Goal: Information Seeking & Learning: Learn about a topic

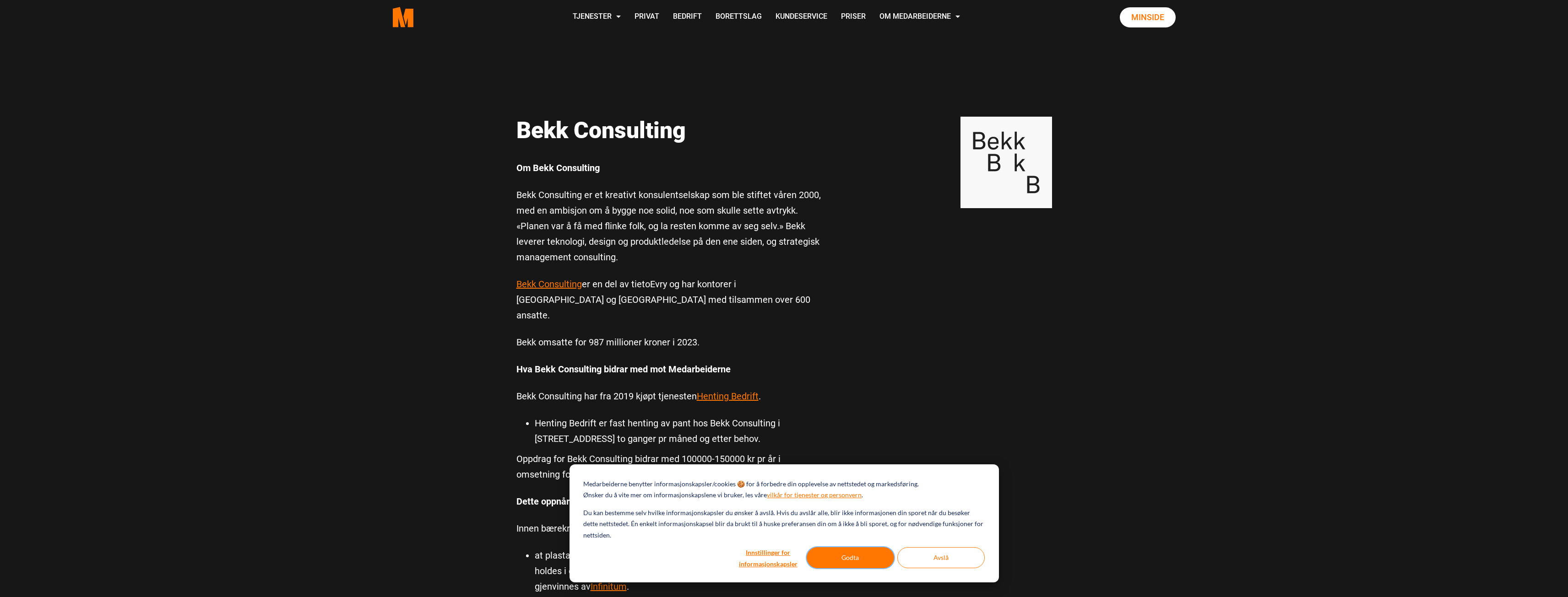
click at [838, 550] on button "Godta" at bounding box center [850, 558] width 88 height 21
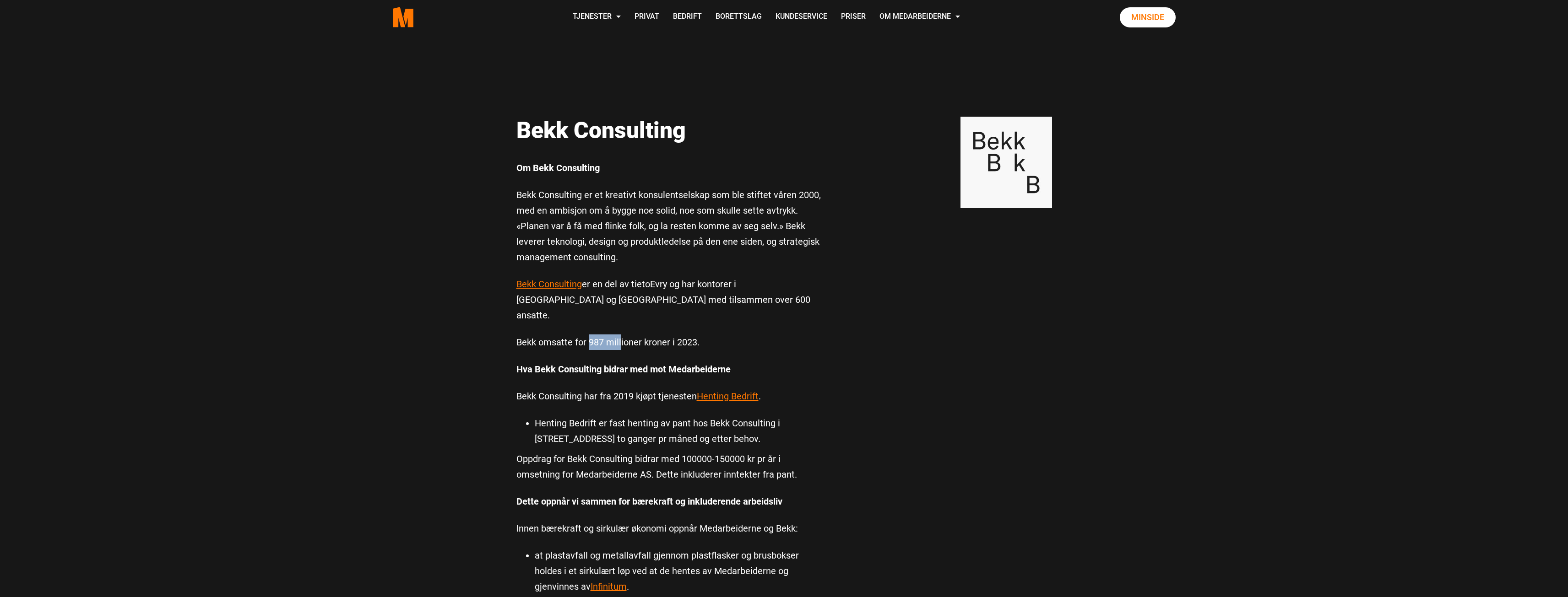
drag, startPoint x: 589, startPoint y: 326, endPoint x: 621, endPoint y: 323, distance: 32.1
click at [621, 334] on p "Bekk omsatte for 987 millioner kroner i 2023." at bounding box center [670, 342] width 307 height 16
click at [798, 361] on p "Hva Bekk Consulting bidrar med mot Medarbeiderne" at bounding box center [670, 369] width 307 height 16
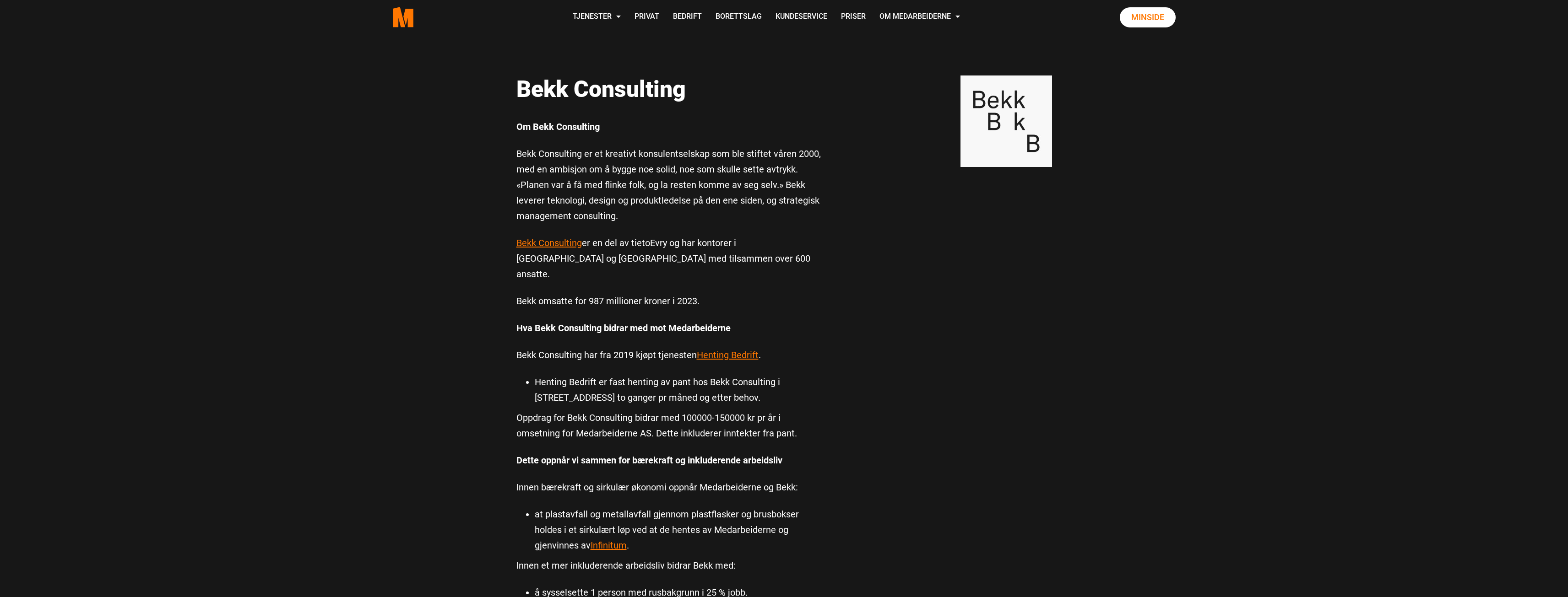
scroll to position [43, 0]
drag, startPoint x: 651, startPoint y: 254, endPoint x: 585, endPoint y: 231, distance: 69.9
click at [585, 231] on div "Om Bekk Consulting Bekk Consulting er et kreativt konsulentselskap som ble stif…" at bounding box center [670, 392] width 321 height 548
click at [599, 258] on p "Bekk Consulting er en del av tietoEvry og har kontorer i Oslo og Trondheim med …" at bounding box center [670, 257] width 307 height 47
click at [579, 292] on p "Bekk omsatte for 987 millioner kroner i 2023." at bounding box center [670, 300] width 307 height 16
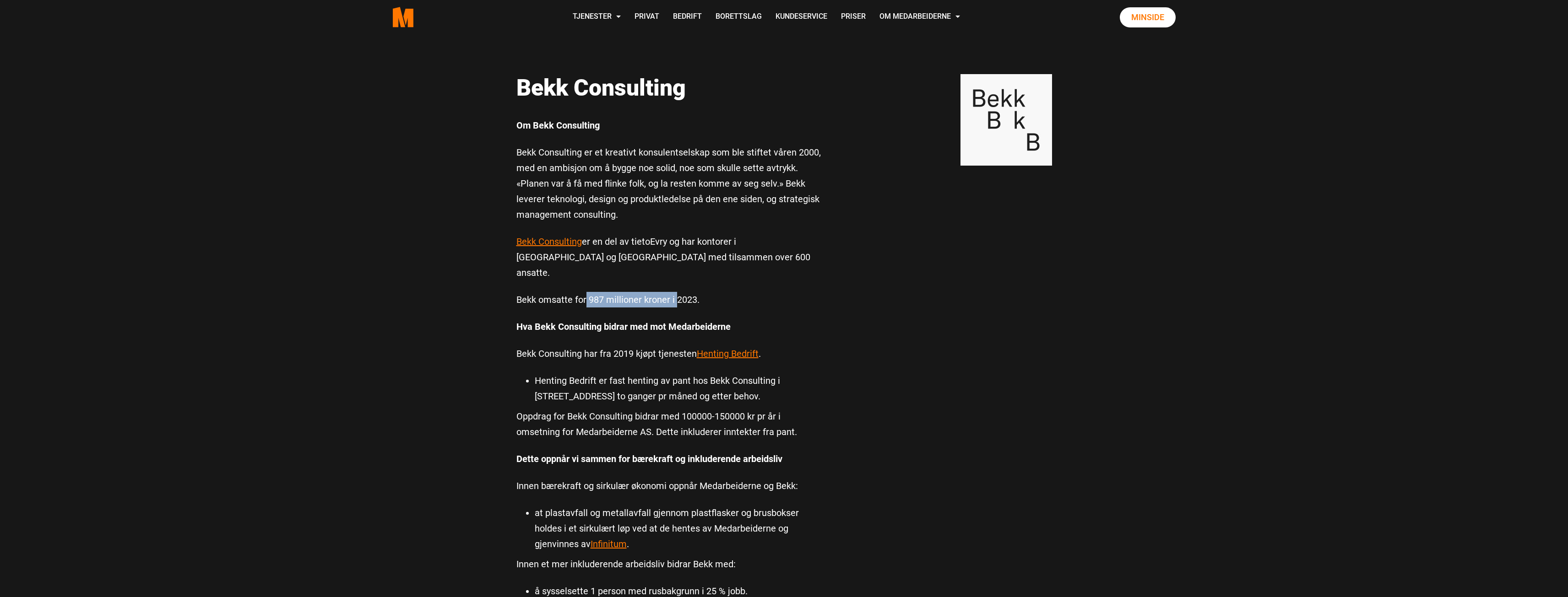
drag, startPoint x: 587, startPoint y: 283, endPoint x: 678, endPoint y: 284, distance: 91.0
click at [678, 292] on p "Bekk omsatte for 987 millioner kroner i 2023." at bounding box center [670, 300] width 307 height 16
drag, startPoint x: 654, startPoint y: 258, endPoint x: 601, endPoint y: 263, distance: 53.2
click at [601, 263] on p "Bekk Consulting er en del av tietoEvry og har kontorer i Oslo og Trondheim med …" at bounding box center [670, 257] width 307 height 47
drag, startPoint x: 593, startPoint y: 281, endPoint x: 695, endPoint y: 276, distance: 102.1
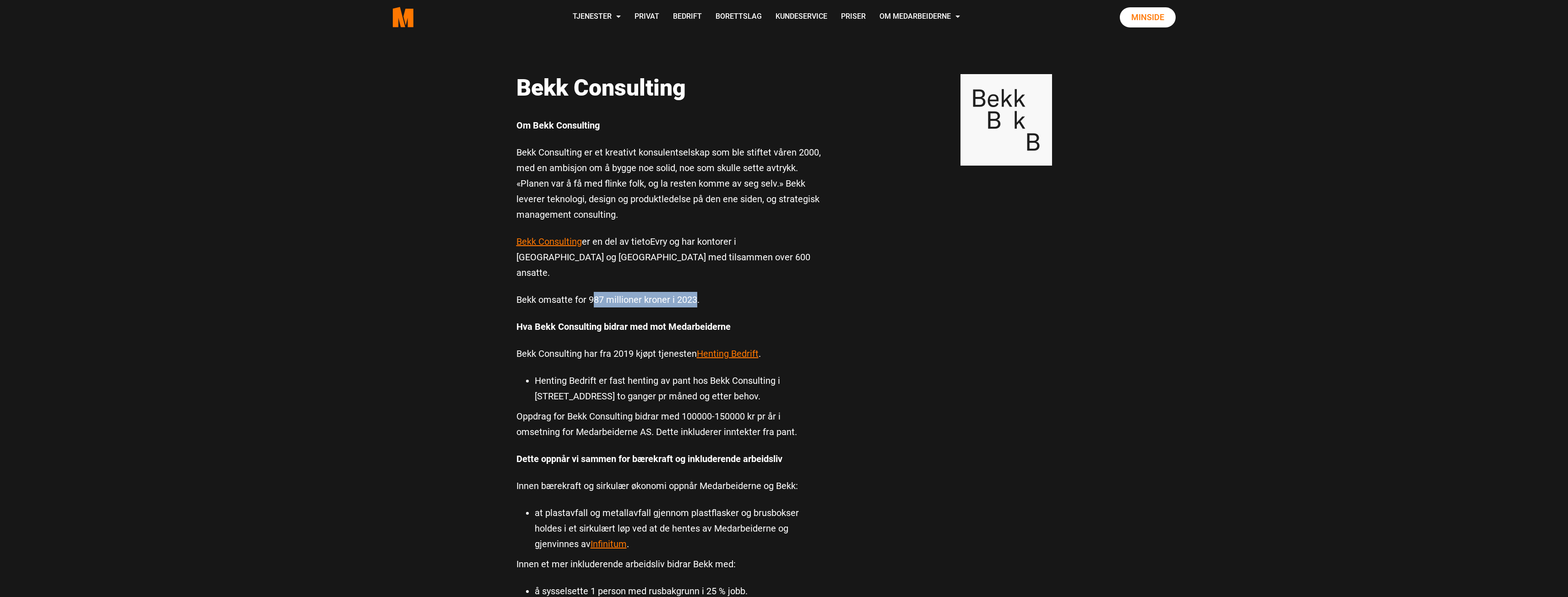
click at [695, 292] on p "Bekk omsatte for 987 millioner kroner i 2023." at bounding box center [670, 300] width 307 height 16
click at [695, 276] on div "Om Bekk Consulting Bekk Consulting er et kreativt konsulentselskap som ble stif…" at bounding box center [670, 392] width 321 height 548
drag, startPoint x: 698, startPoint y: 283, endPoint x: 520, endPoint y: 281, distance: 178.0
click at [520, 292] on p "Bekk omsatte for 987 millioner kroner i 2023." at bounding box center [670, 300] width 307 height 16
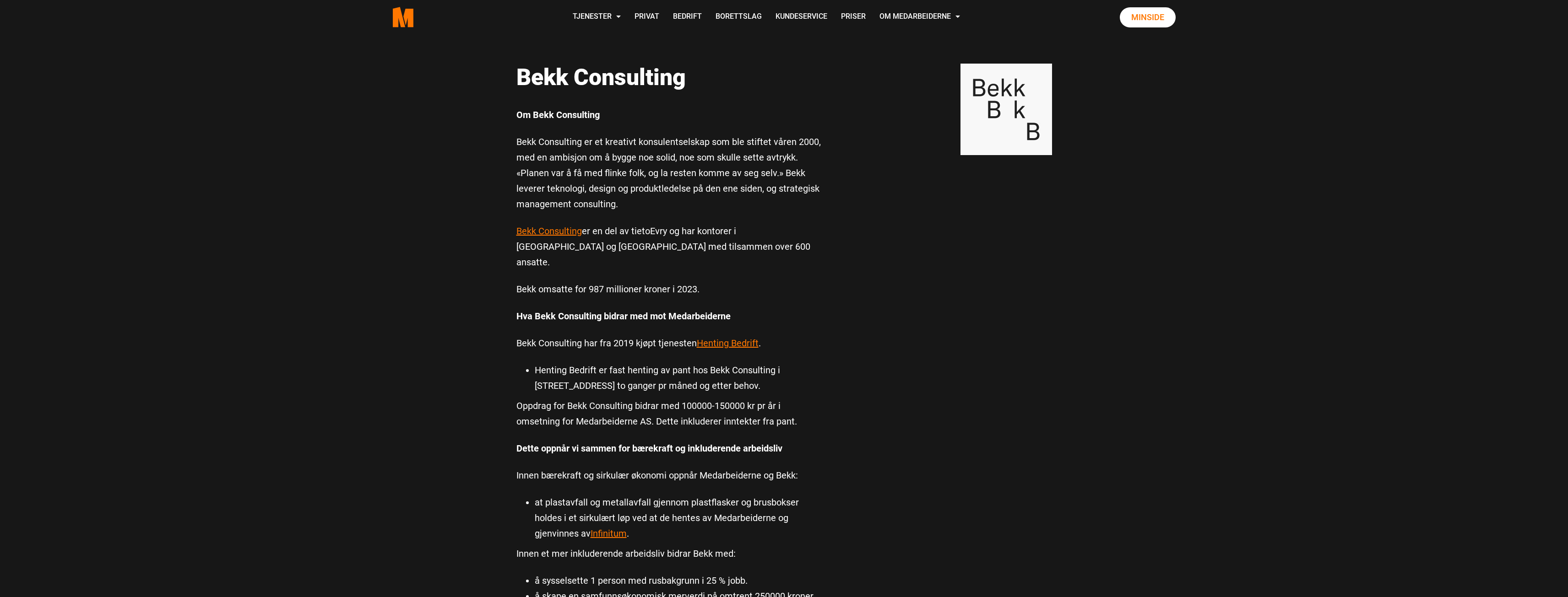
scroll to position [0, 0]
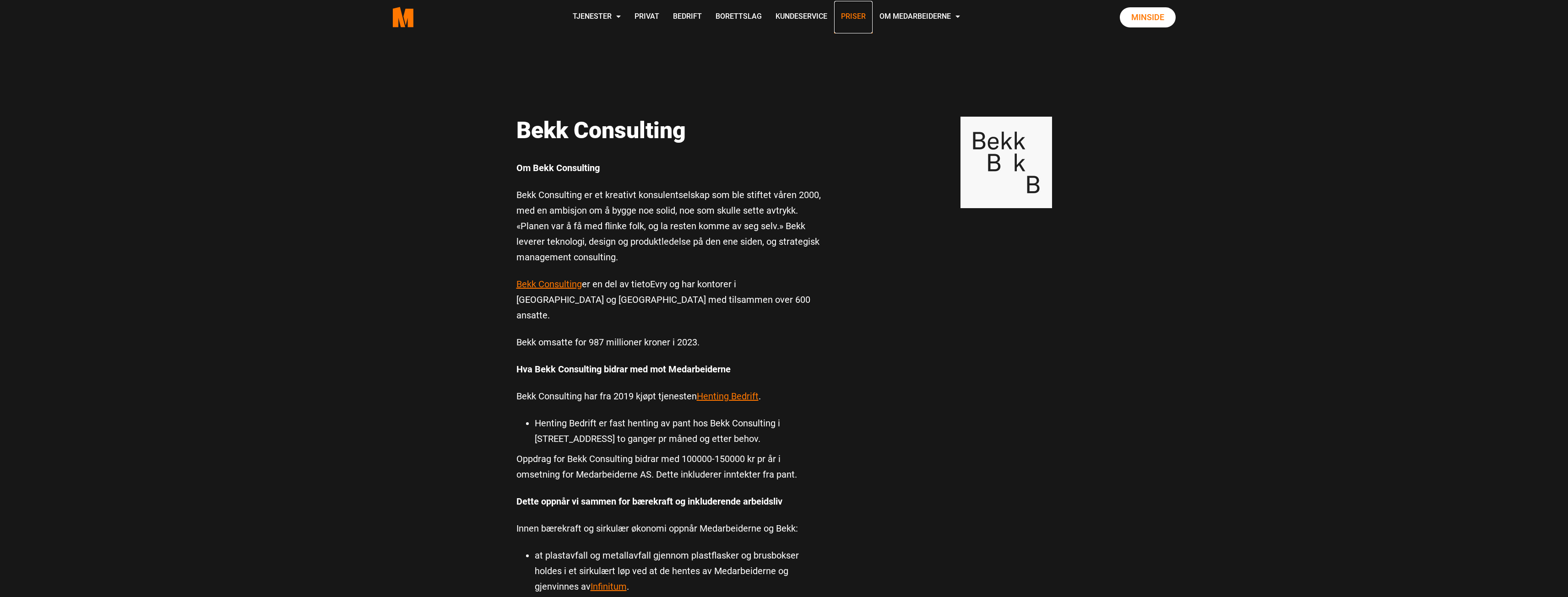
click at [847, 14] on link "Priser" at bounding box center [854, 17] width 39 height 32
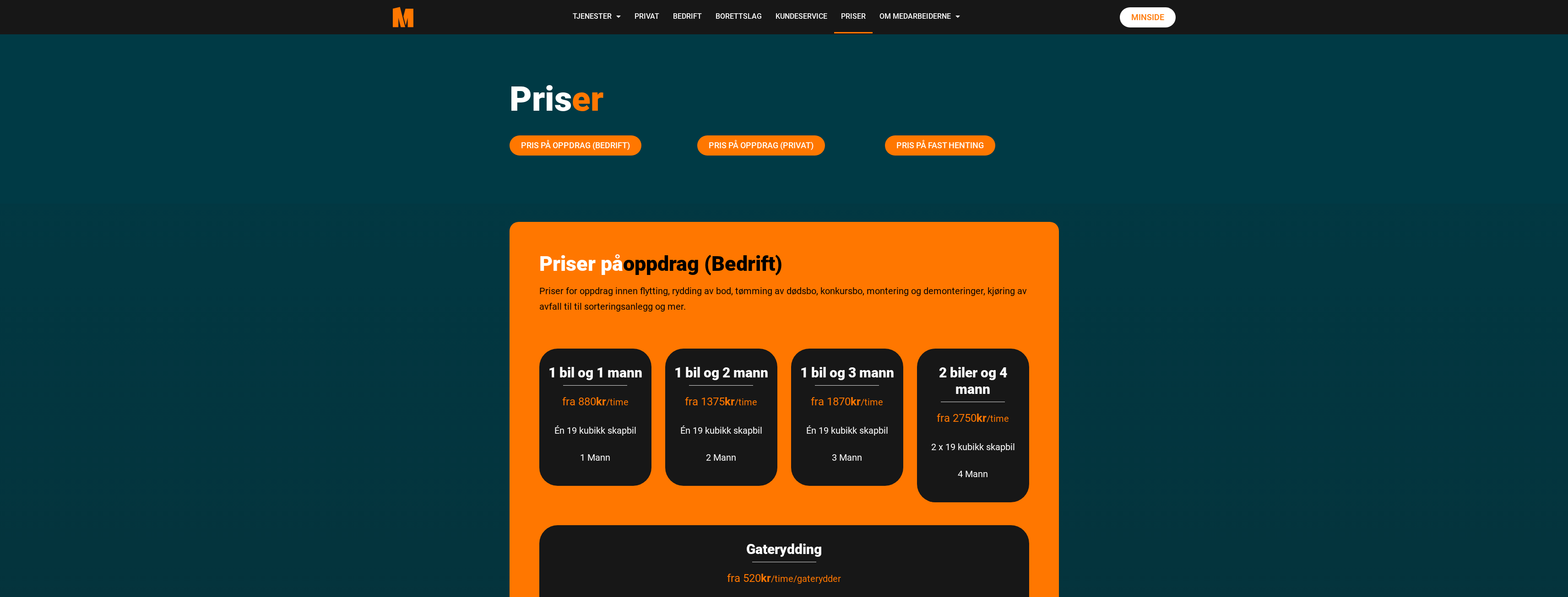
scroll to position [14, 0]
